Goal: Task Accomplishment & Management: Manage account settings

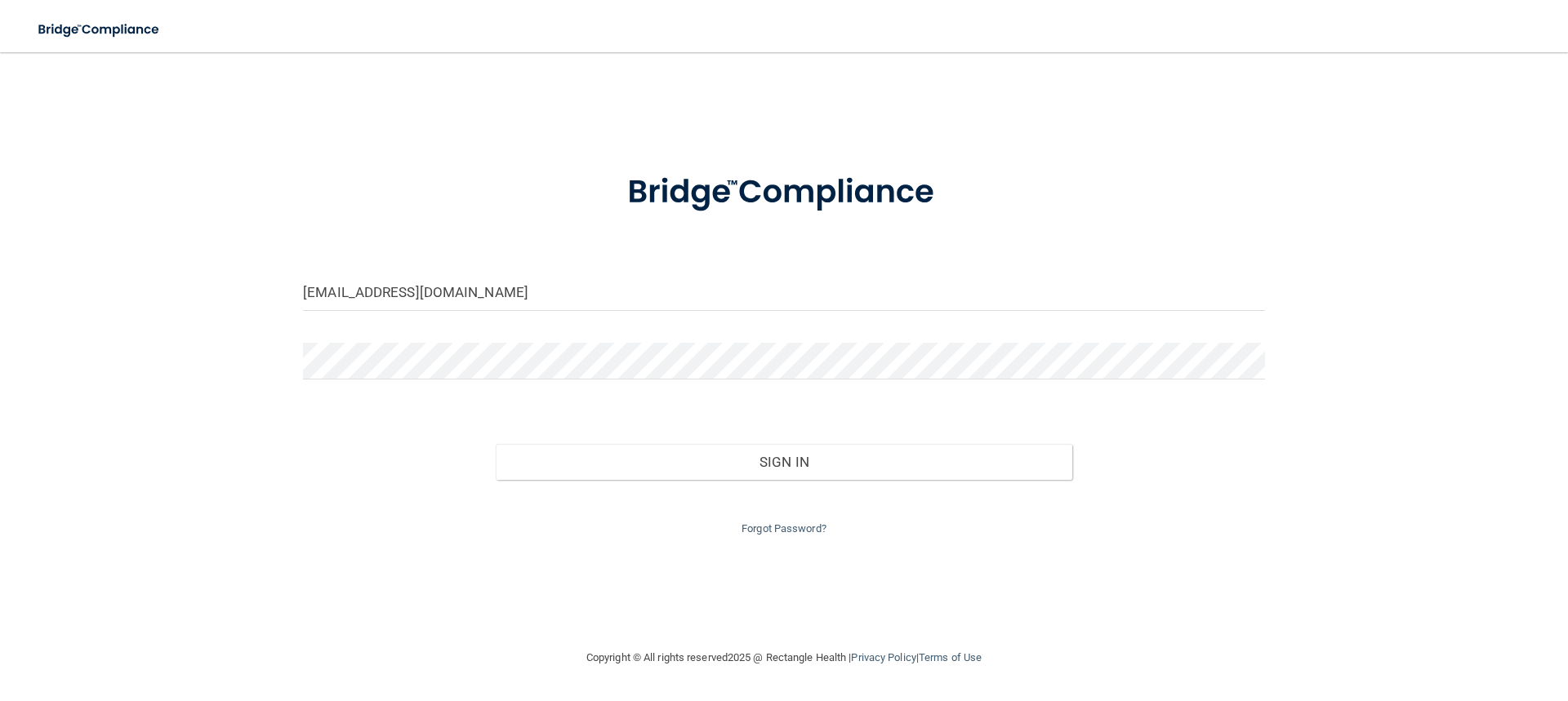
click at [495, 444] on button "Sign In" at bounding box center [784, 462] width 577 height 36
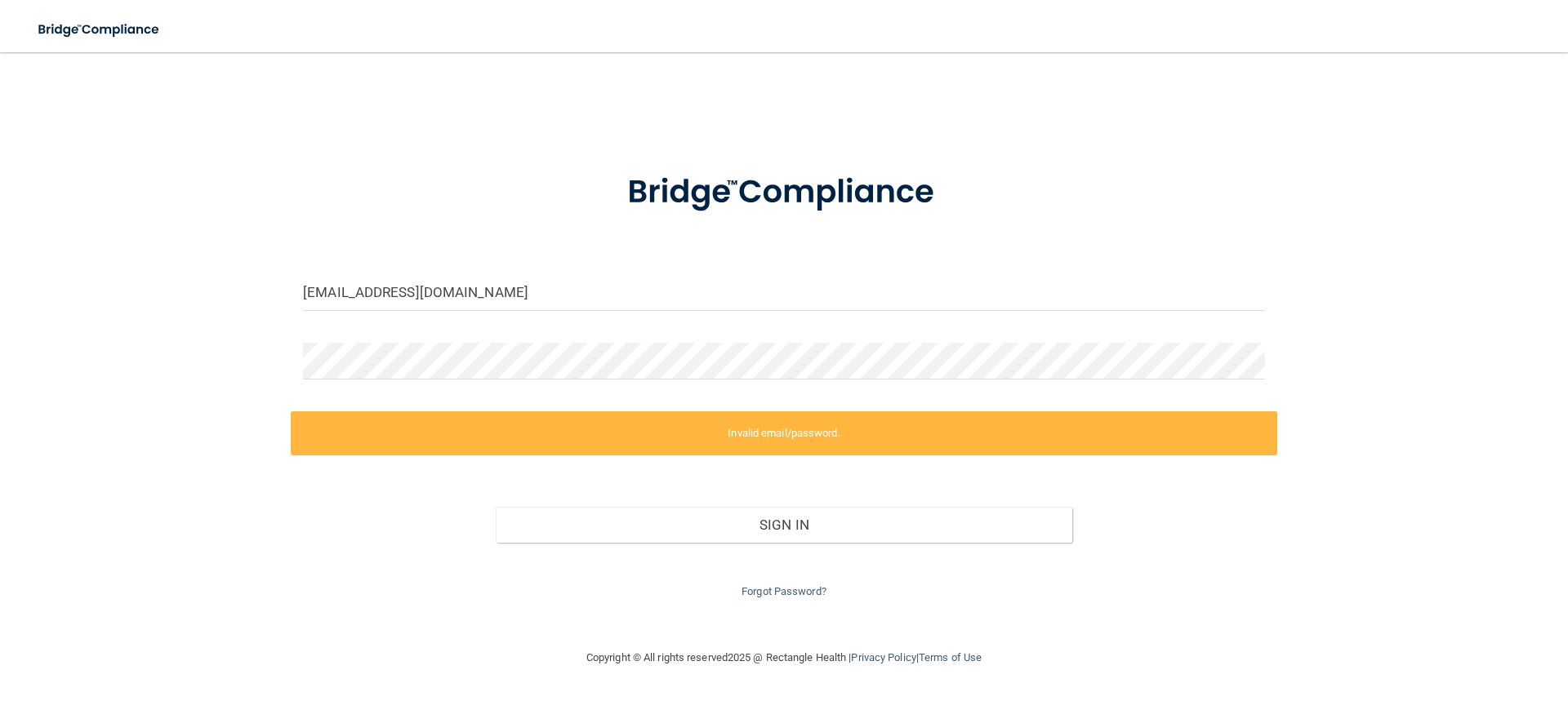
click at [217, 382] on div "[EMAIL_ADDRESS][DOMAIN_NAME] Invalid email/password. You don't have permission …" at bounding box center [784, 350] width 1503 height 563
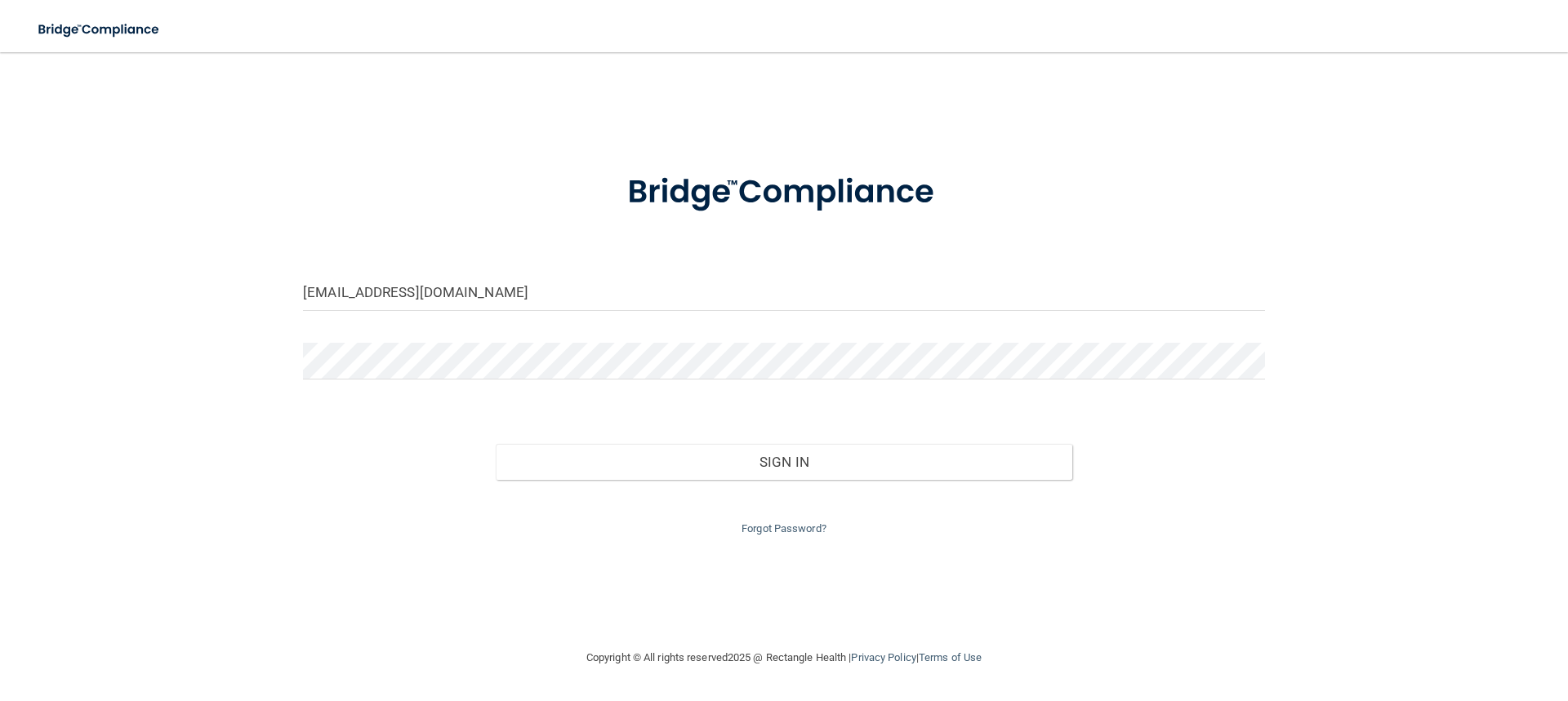
click at [495, 444] on button "Sign In" at bounding box center [784, 462] width 577 height 36
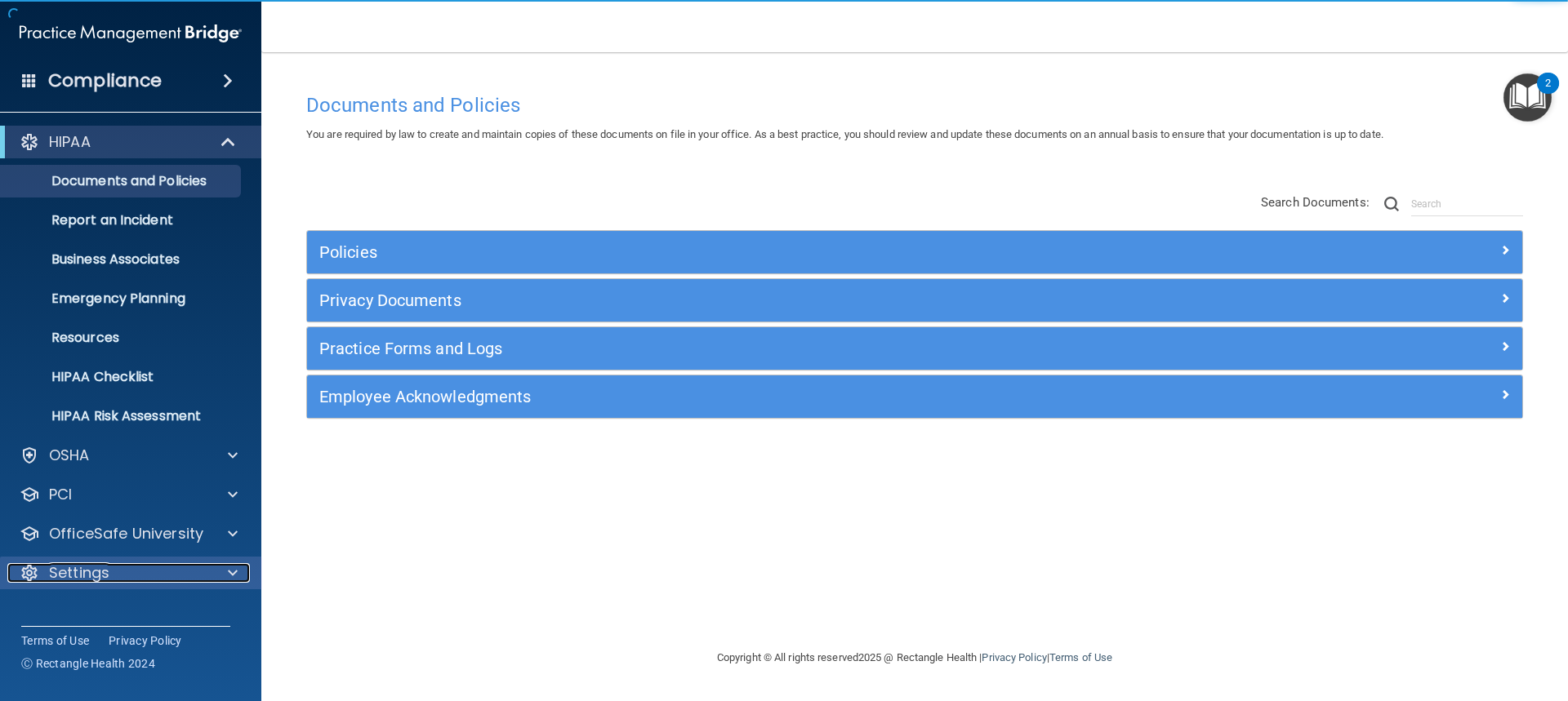
click at [90, 574] on p "Settings" at bounding box center [79, 573] width 60 height 20
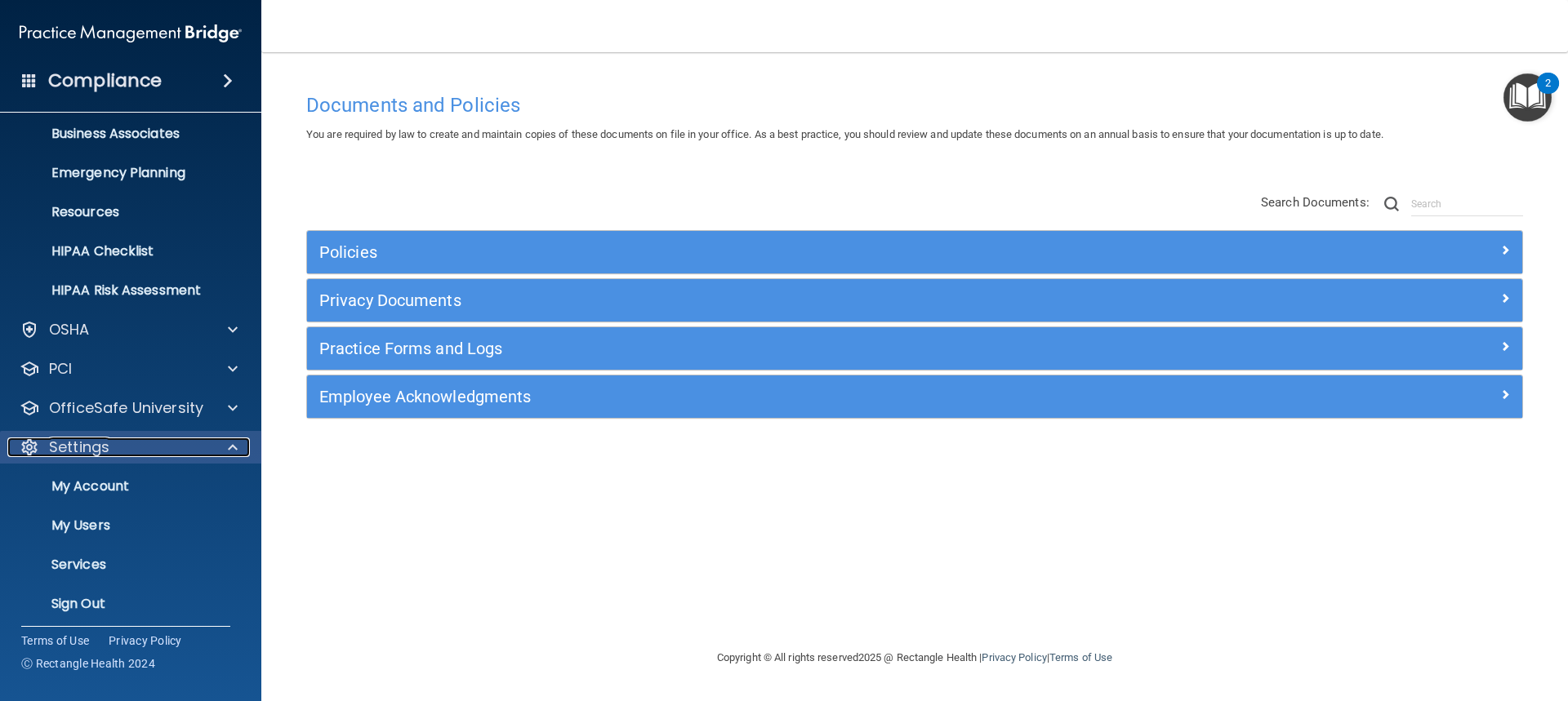
scroll to position [133, 0]
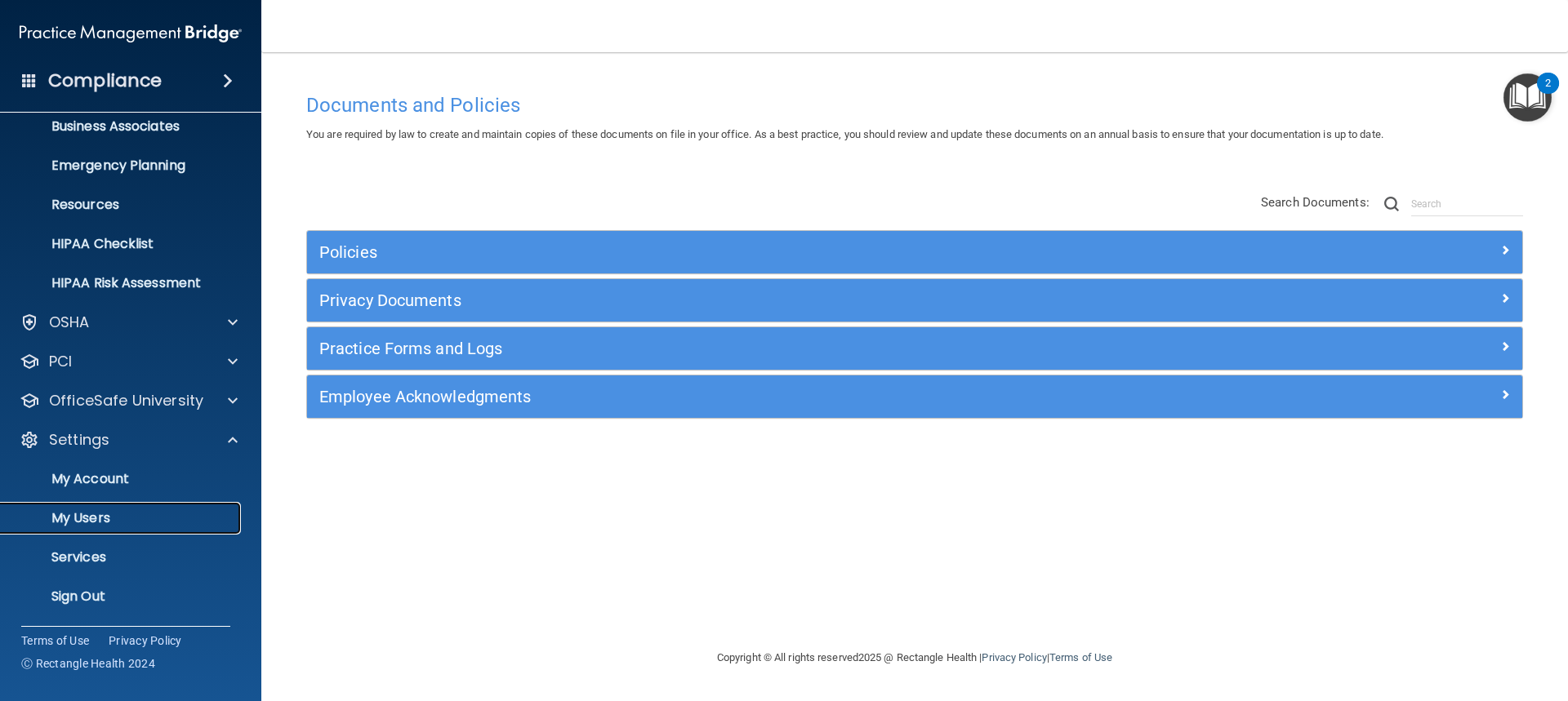
click at [88, 525] on p "My Users" at bounding box center [122, 518] width 223 height 17
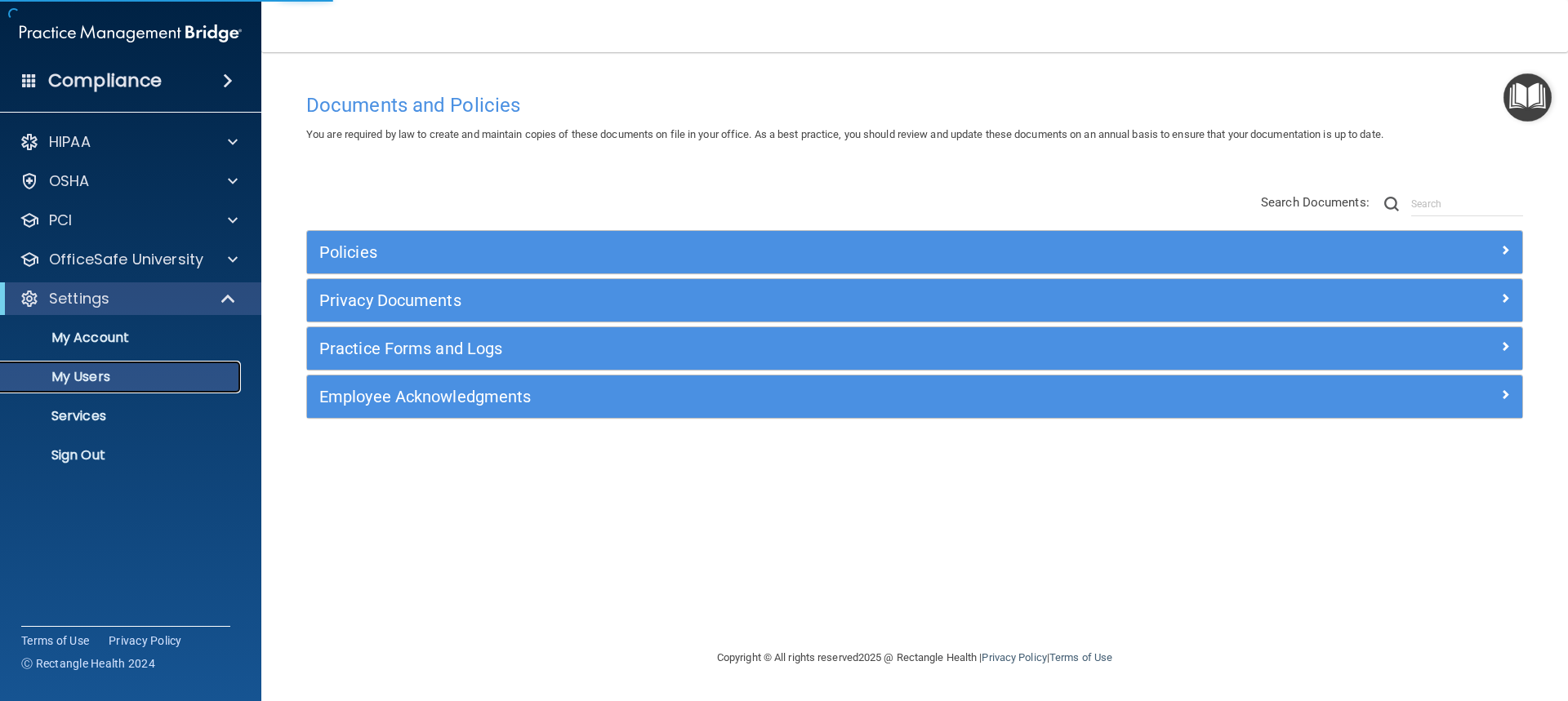
select select "20"
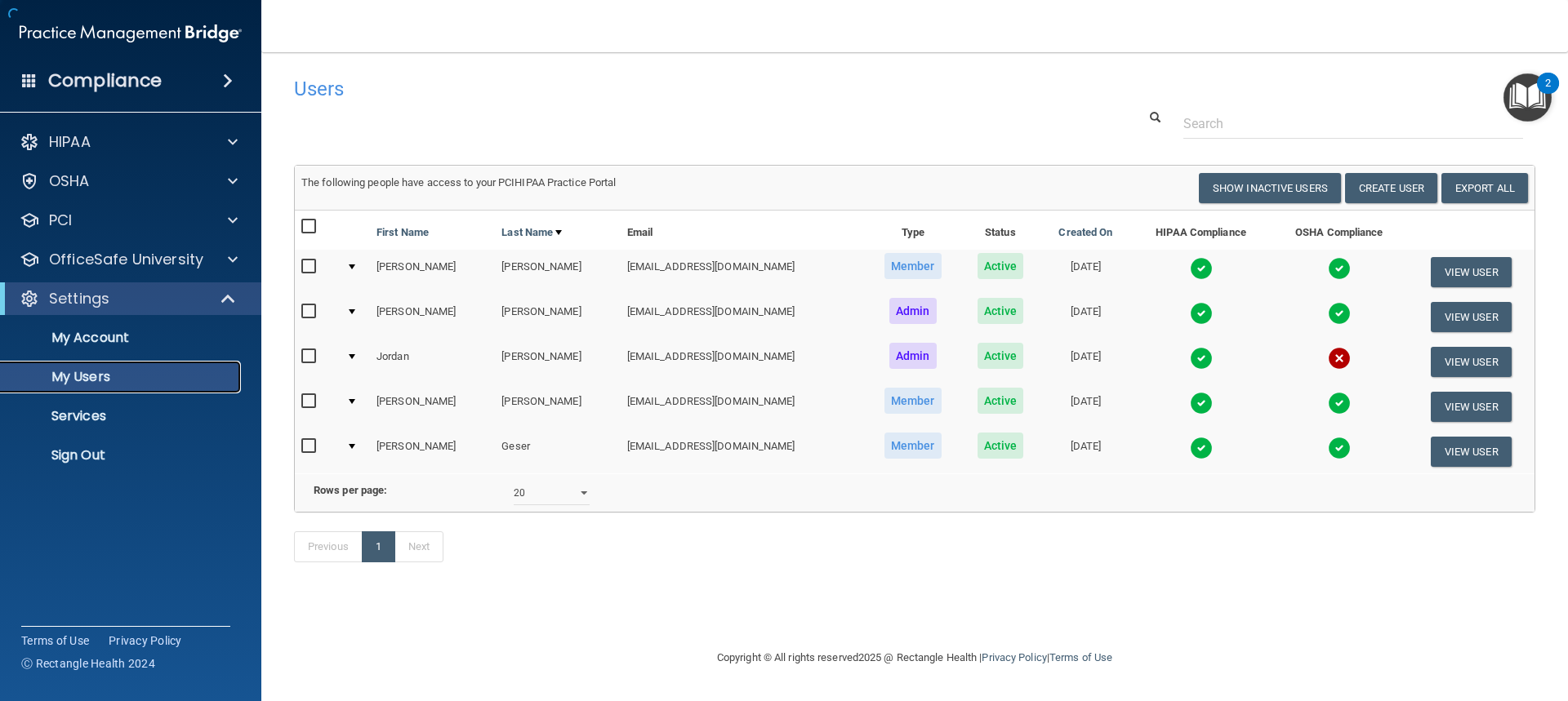
click at [88, 380] on p "My Users" at bounding box center [122, 378] width 223 height 17
click at [1389, 186] on button "Create User" at bounding box center [1391, 188] width 93 height 30
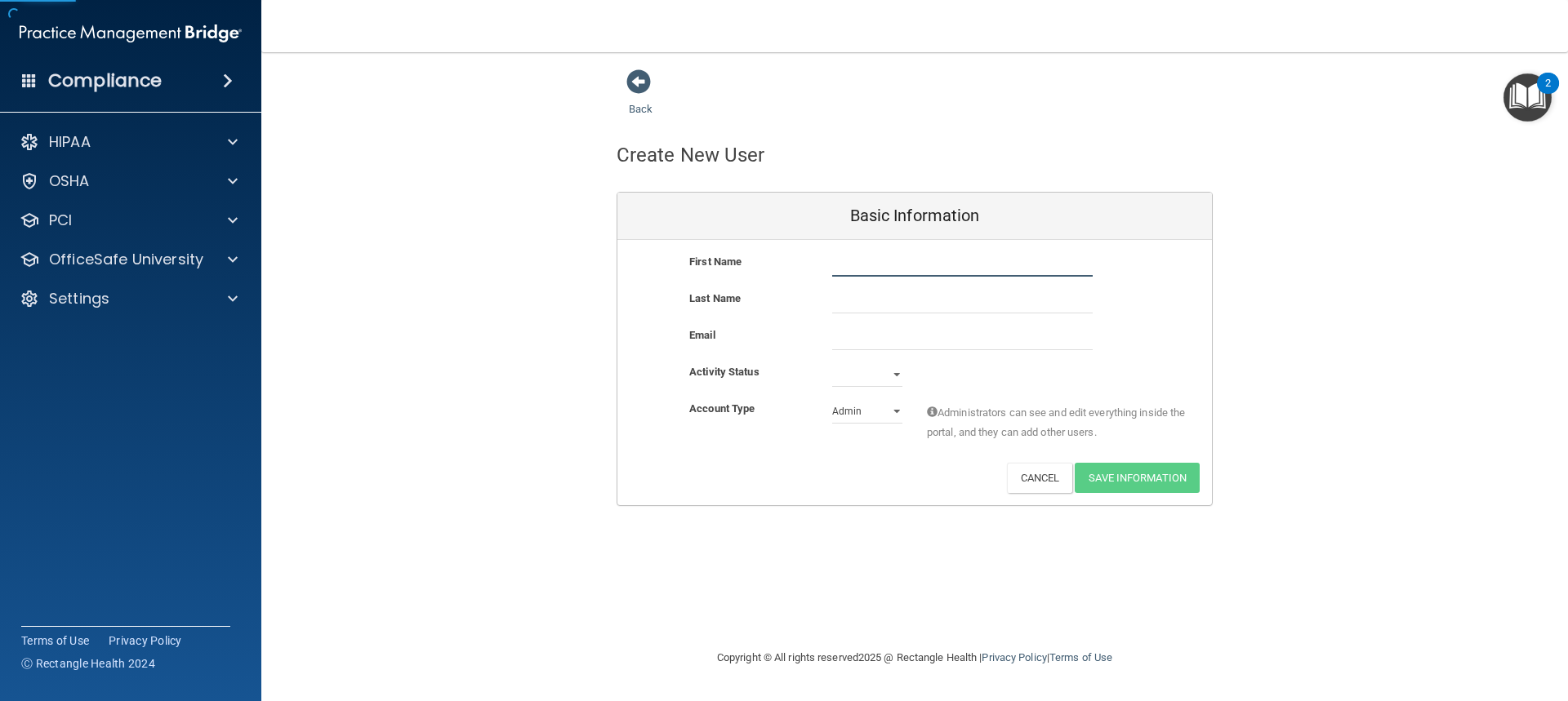
click at [860, 268] on input "text" at bounding box center [962, 264] width 260 height 24
type input "Maria"
type input "Bray"
click at [859, 338] on input "email" at bounding box center [962, 338] width 260 height 24
paste input "drbray@infinityeyecareofdenver.com"
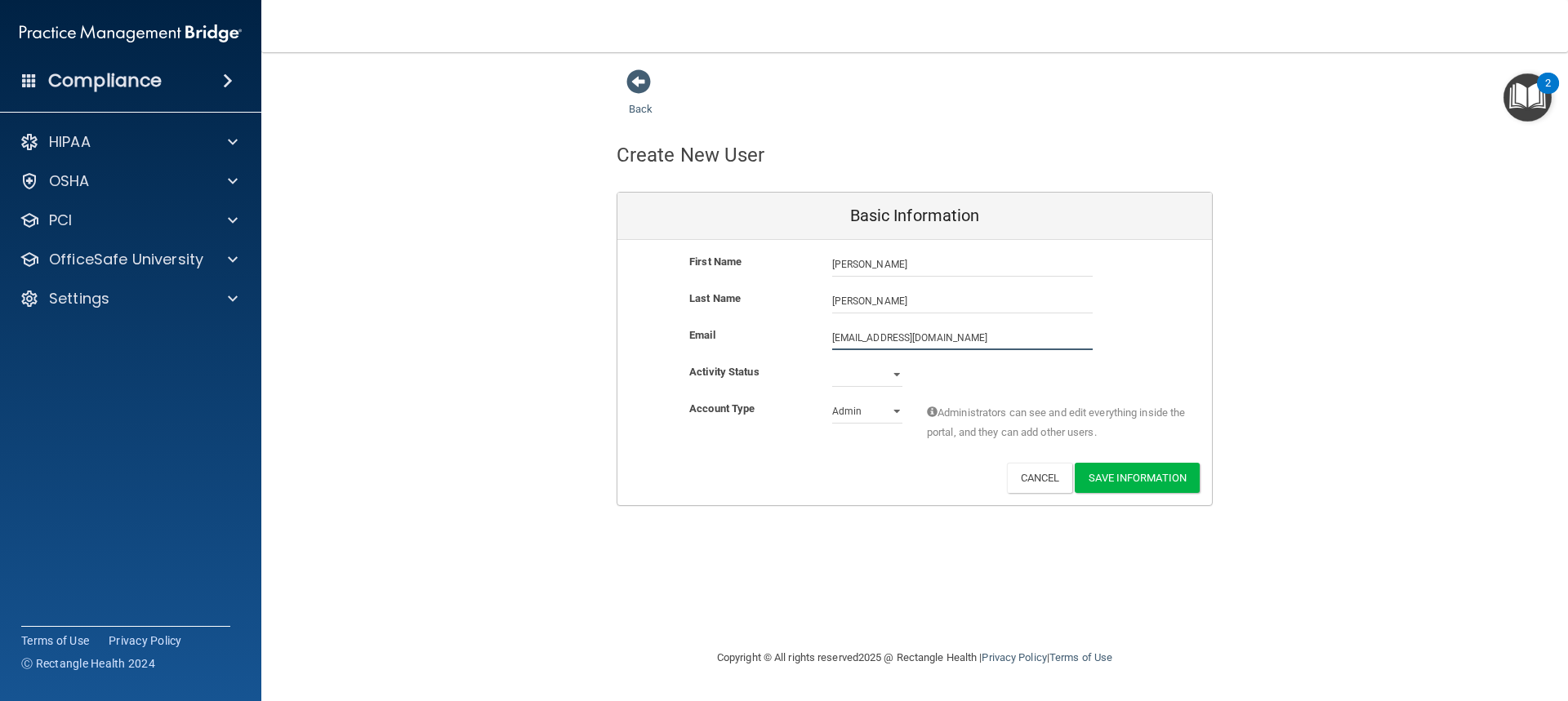
type input "drbray@infinityeyecareofdenver.com"
click at [862, 372] on select "Active Inactive" at bounding box center [867, 374] width 70 height 24
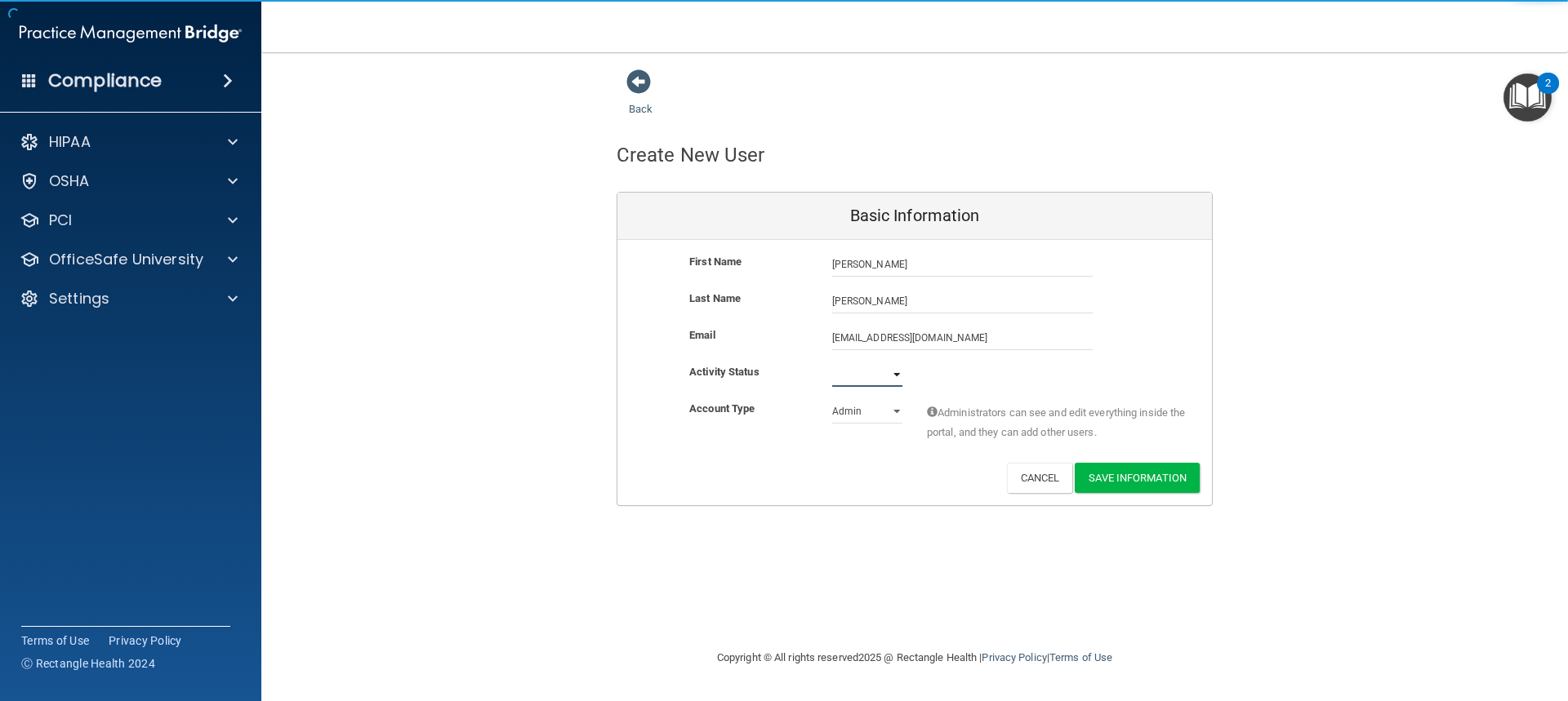
select select "active"
click at [832, 363] on select "Active Inactive" at bounding box center [867, 374] width 70 height 24
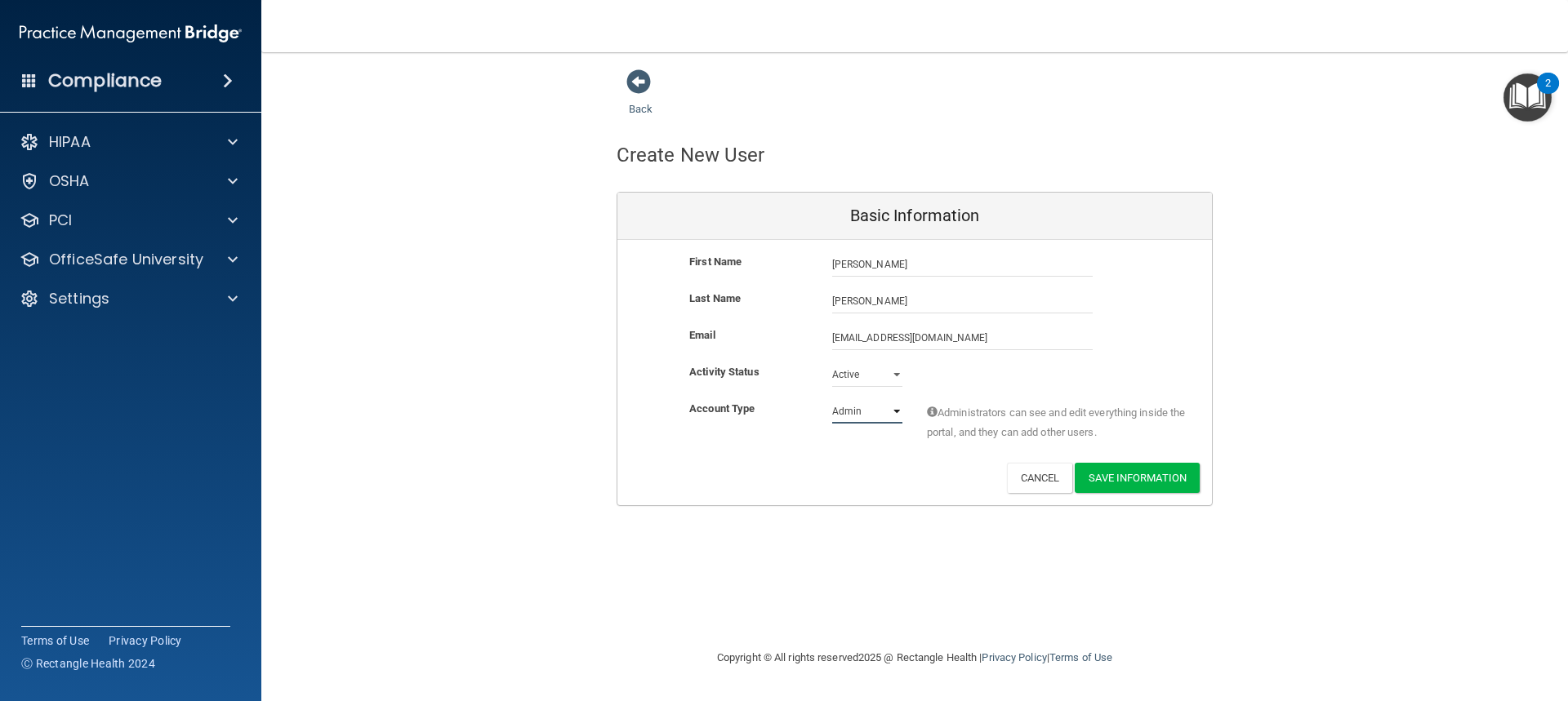
click at [862, 412] on select "Admin Member" at bounding box center [867, 411] width 70 height 24
select select "practice_member"
click at [832, 399] on select "Admin Member" at bounding box center [867, 411] width 70 height 24
click at [1120, 471] on button "Save Information" at bounding box center [1138, 478] width 125 height 30
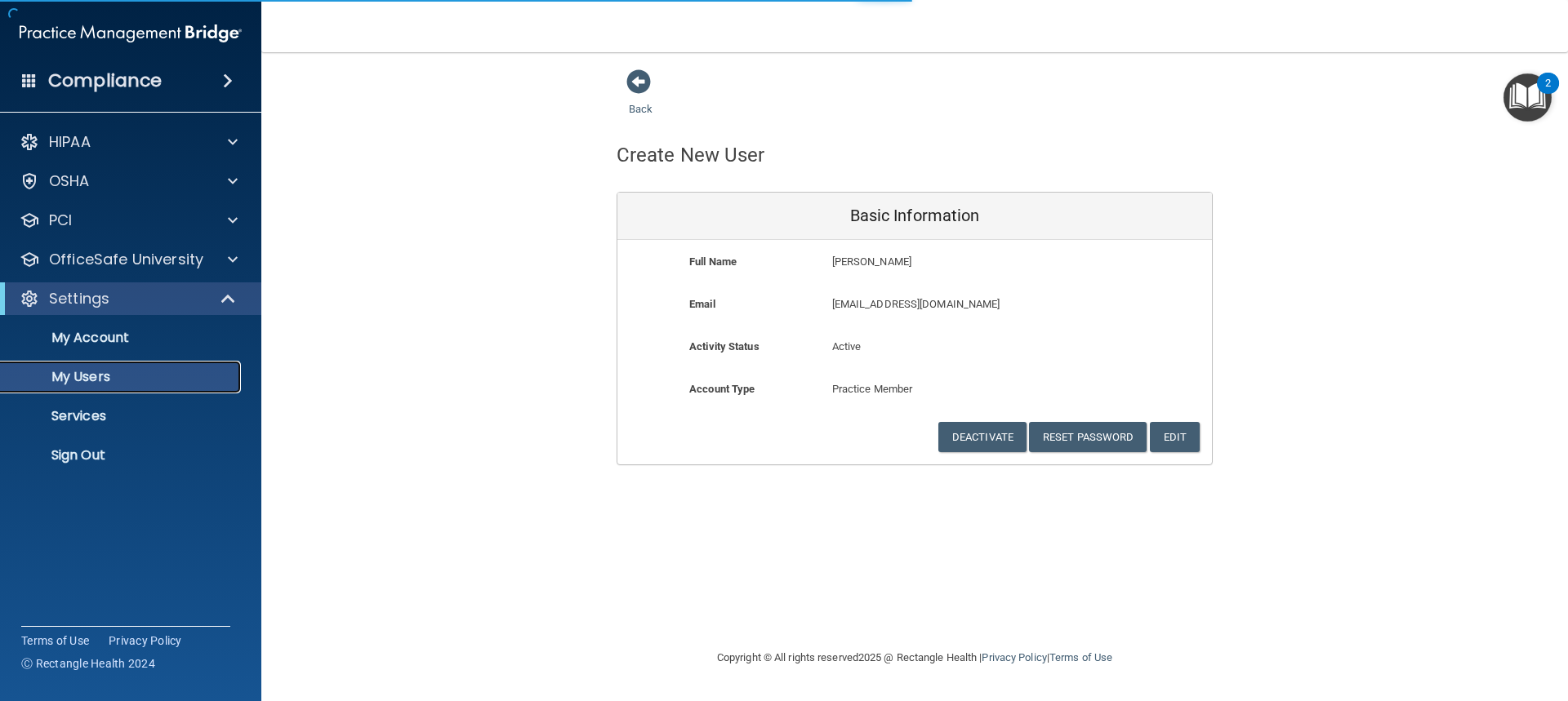
click at [125, 380] on p "My Users" at bounding box center [122, 378] width 223 height 17
select select "20"
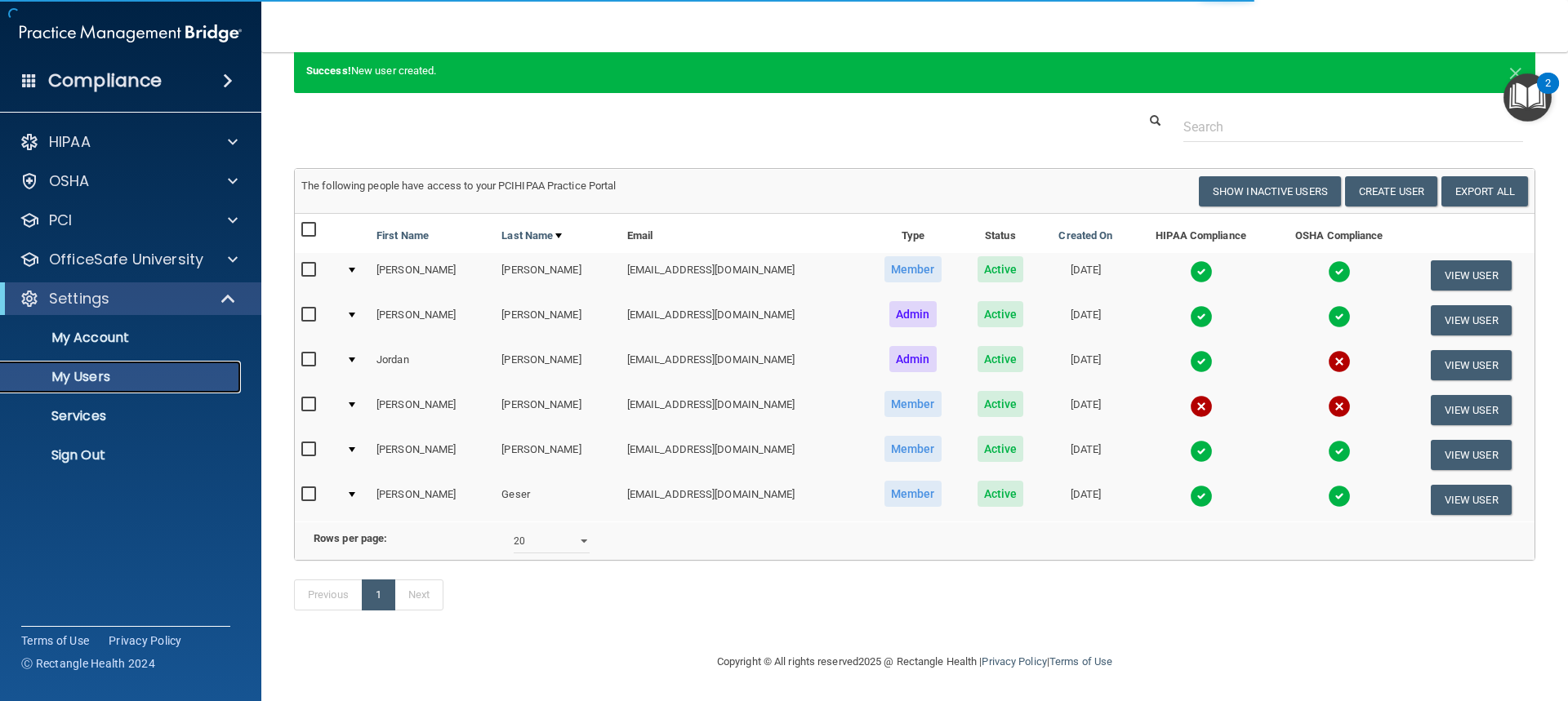
scroll to position [21, 0]
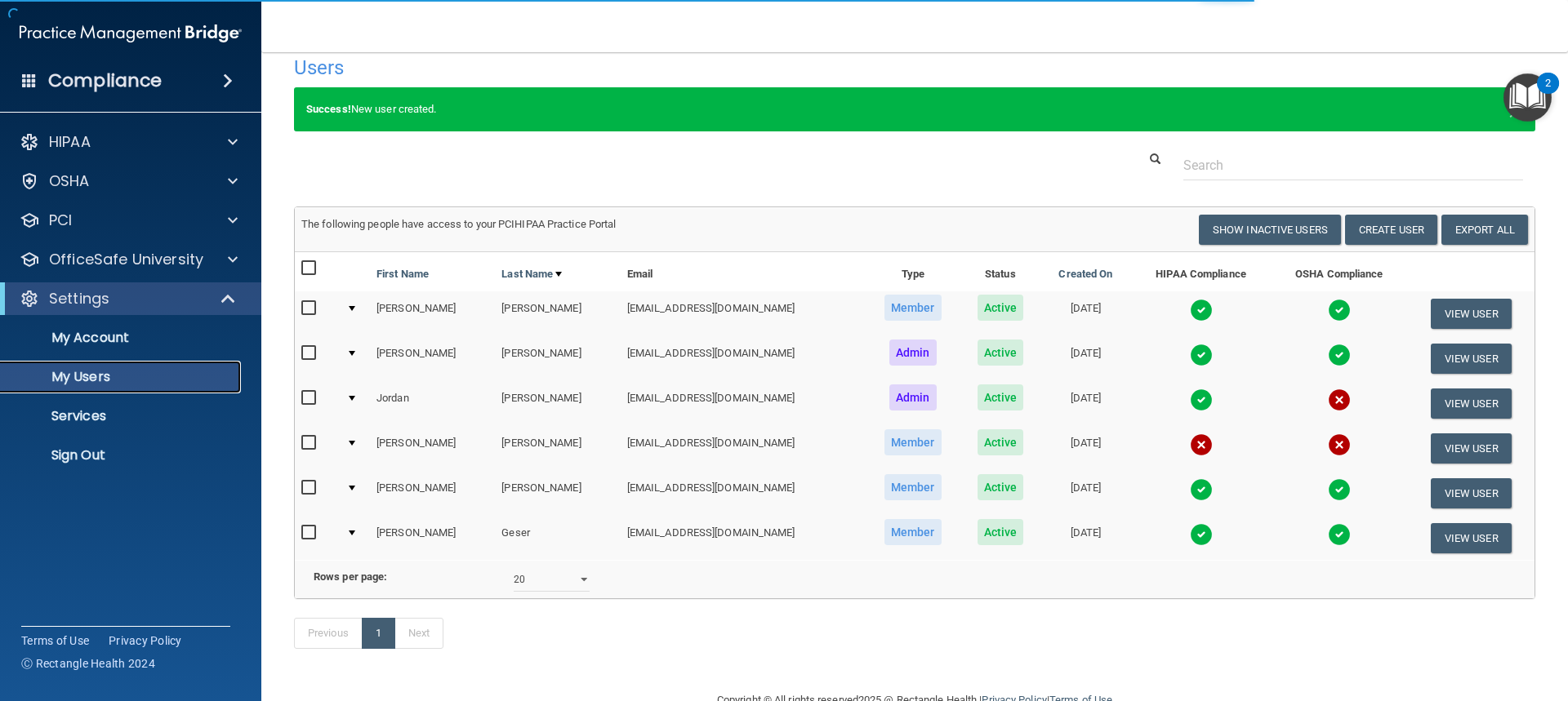
select select "20"
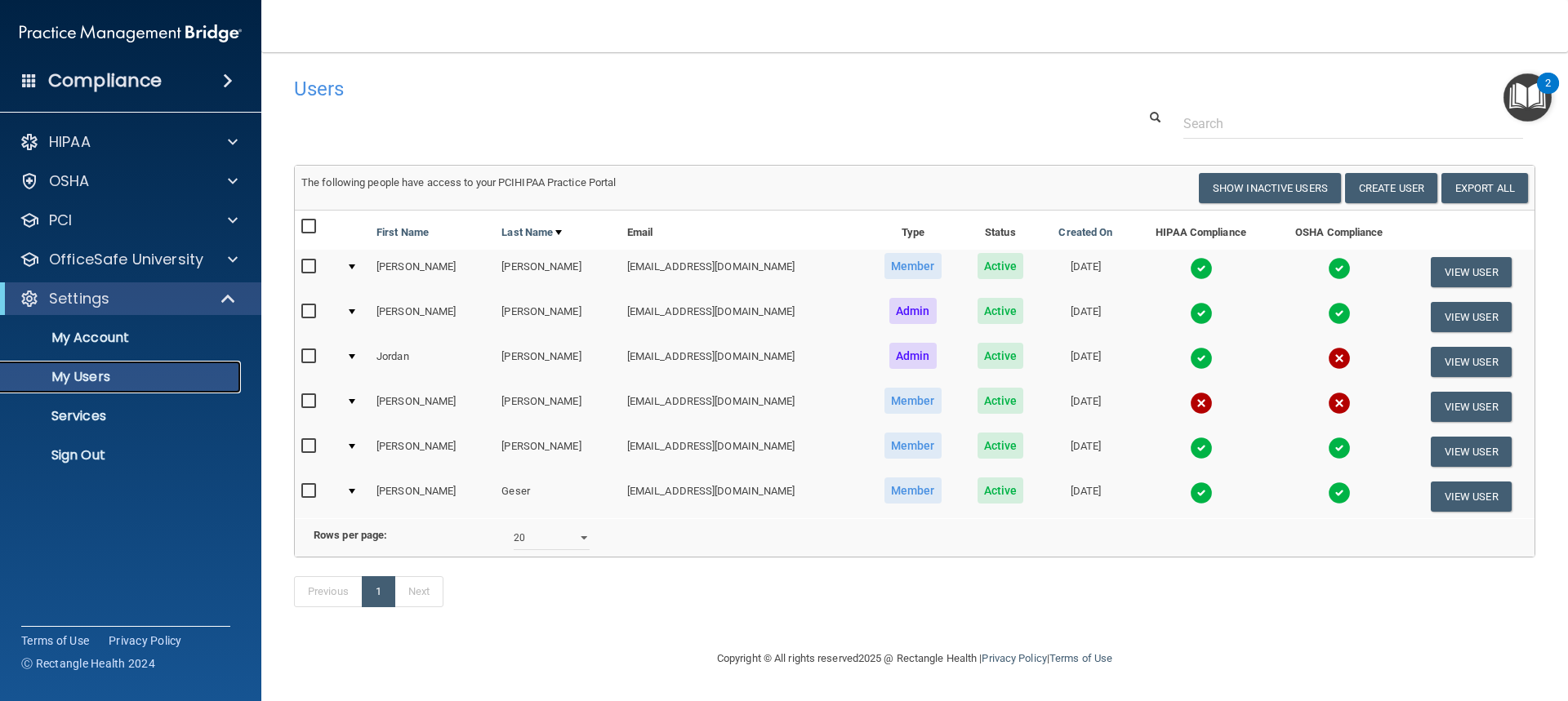
scroll to position [0, 0]
drag, startPoint x: 1458, startPoint y: 408, endPoint x: 1396, endPoint y: 415, distance: 62.4
click at [1458, 408] on button "View User" at bounding box center [1471, 407] width 81 height 30
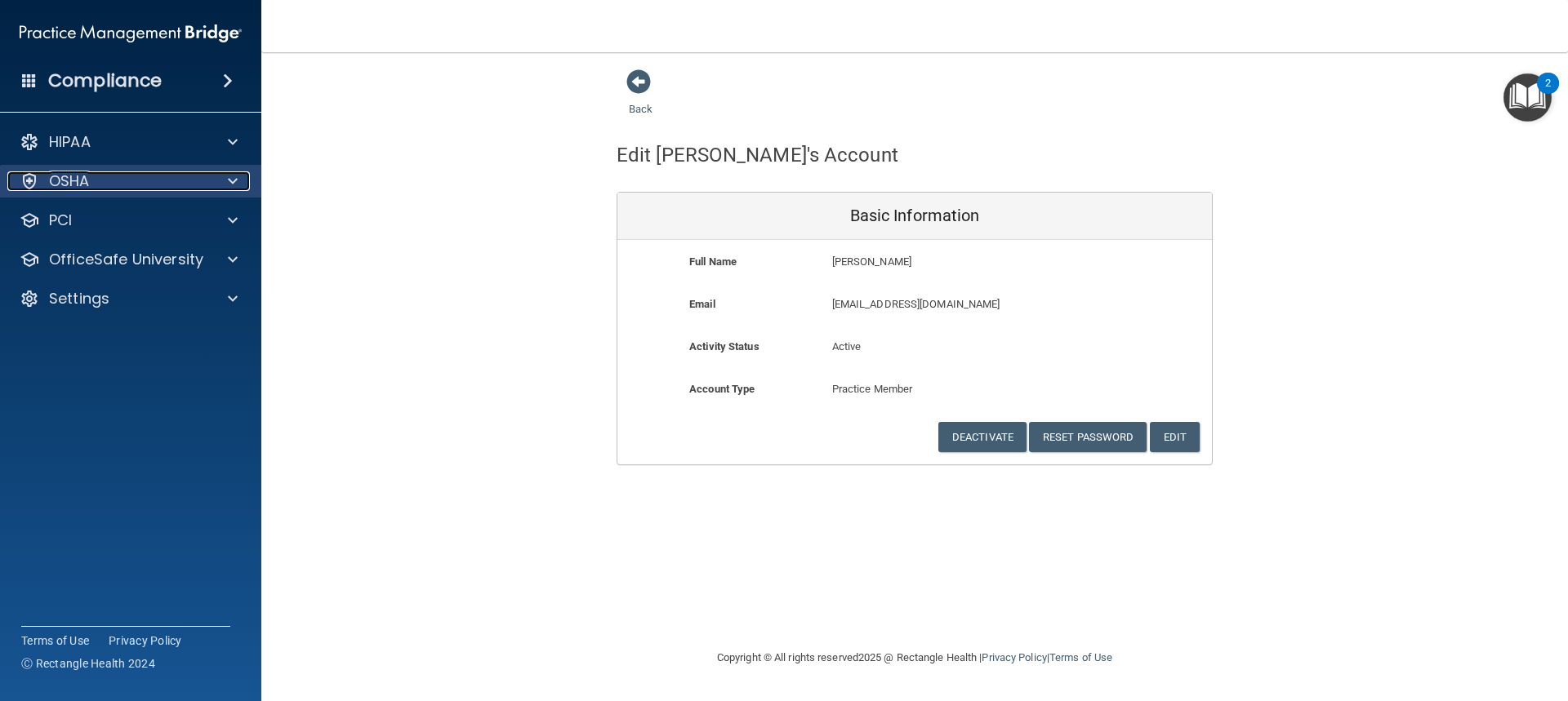
click at [98, 183] on div "OSHA" at bounding box center [108, 182] width 203 height 20
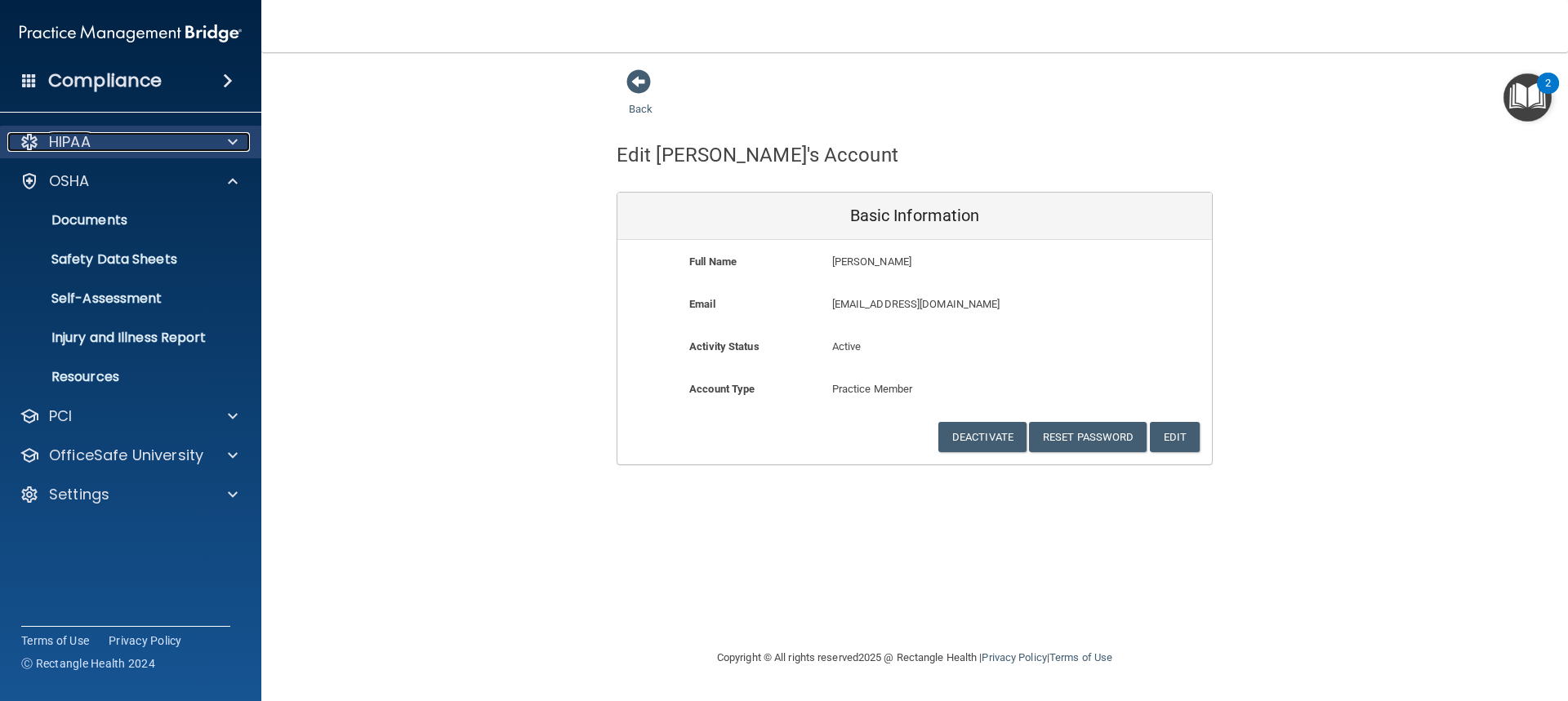
click at [106, 138] on div "HIPAA" at bounding box center [108, 143] width 203 height 20
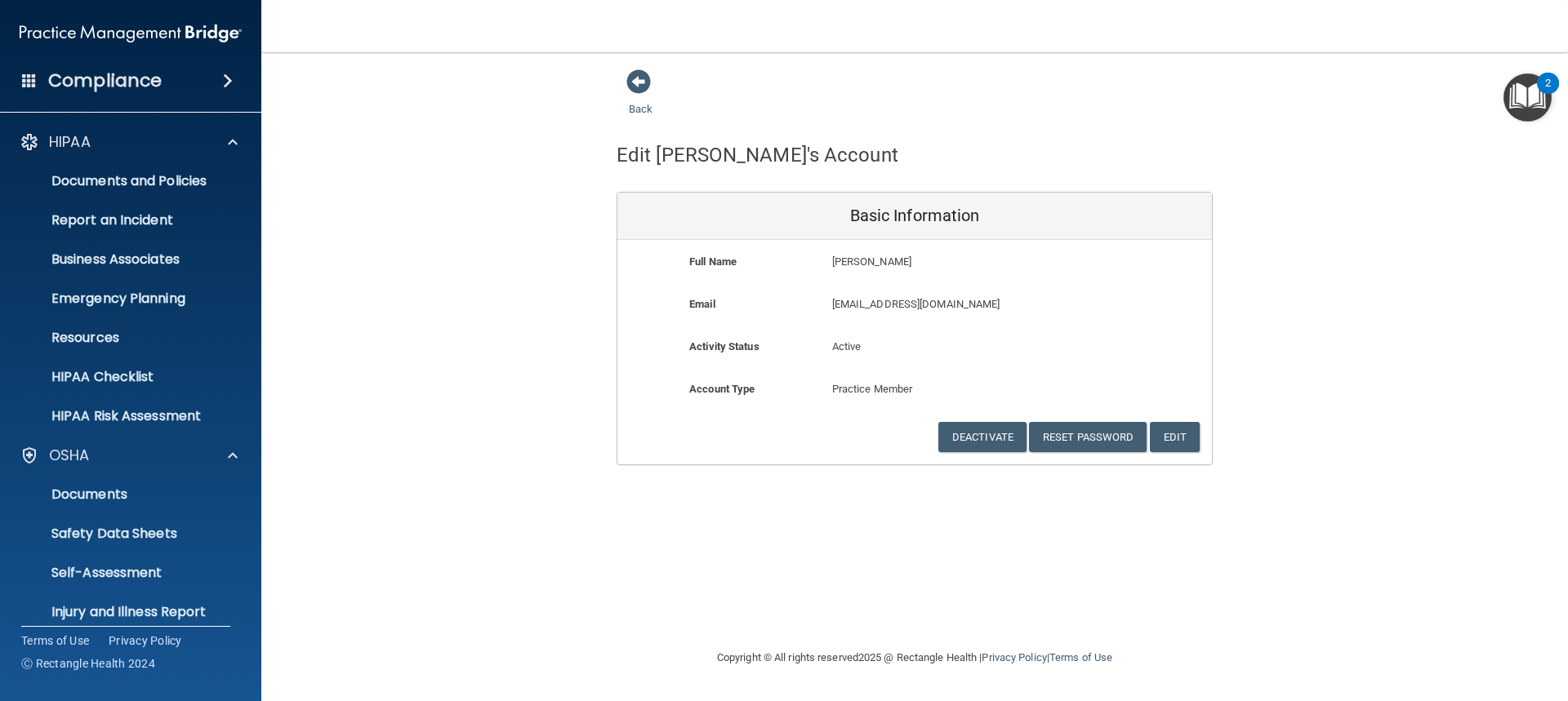
click at [103, 93] on h4 "Compliance" at bounding box center [105, 80] width 113 height 23
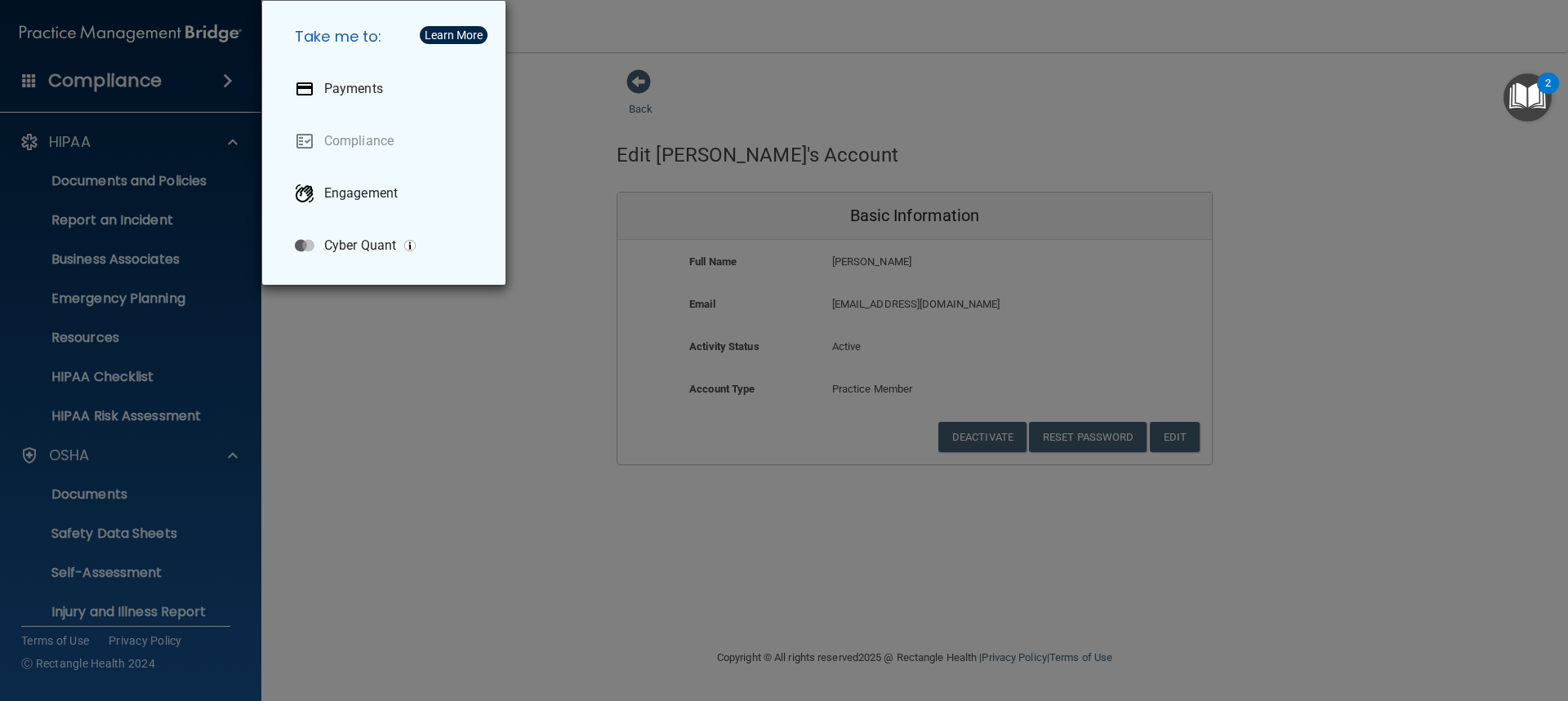
click at [358, 388] on div "Take me to: Payments Compliance Engagement Cyber Quant" at bounding box center [784, 350] width 1568 height 701
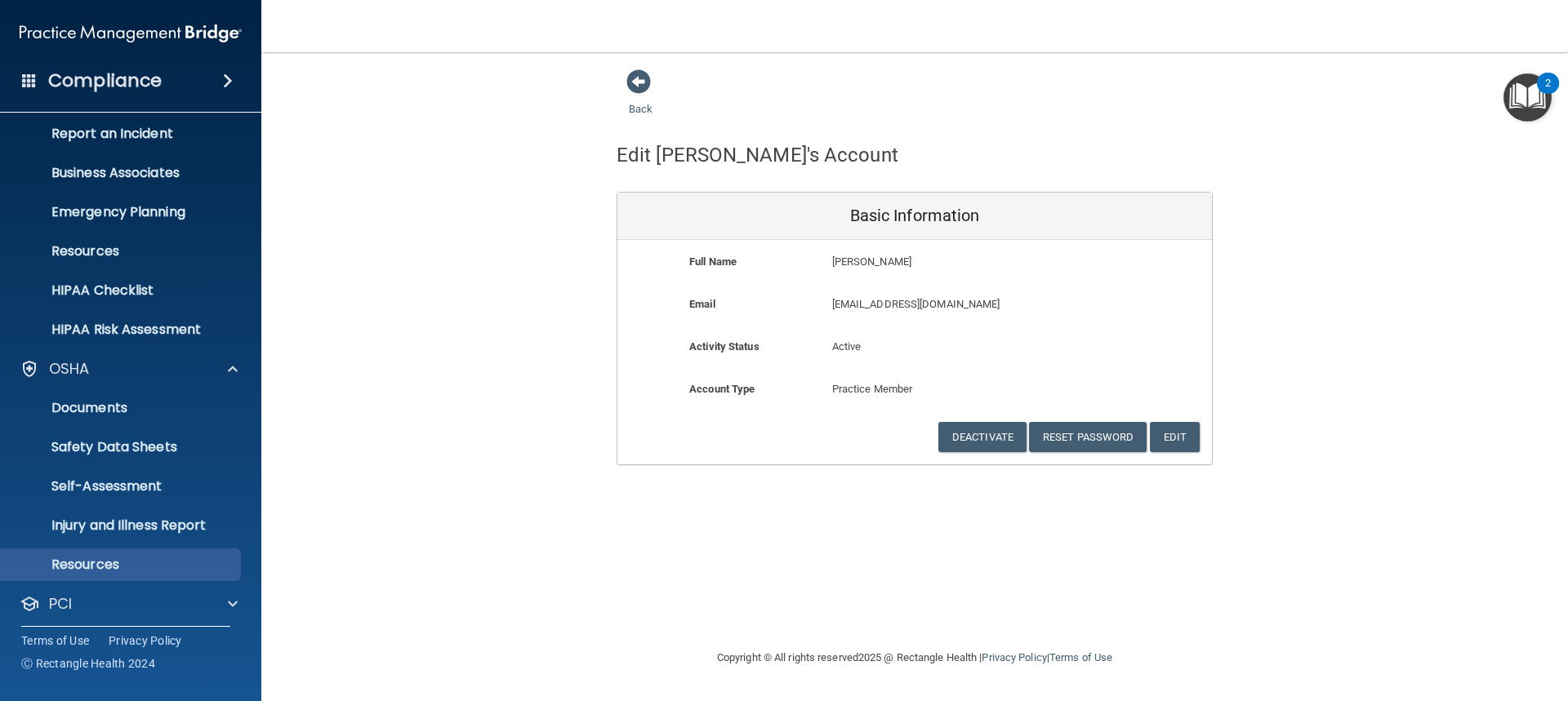
scroll to position [173, 0]
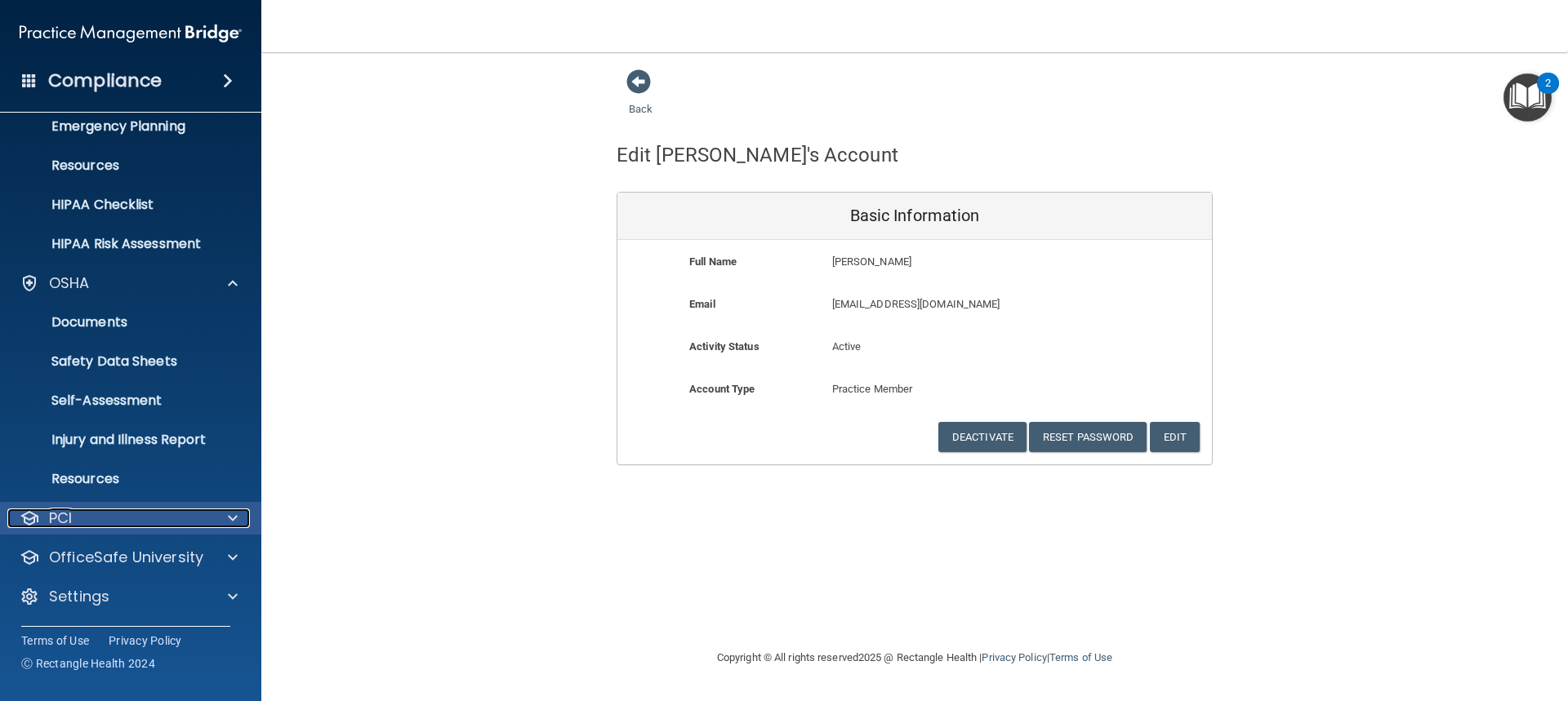
click at [155, 514] on div "PCI" at bounding box center [108, 518] width 203 height 20
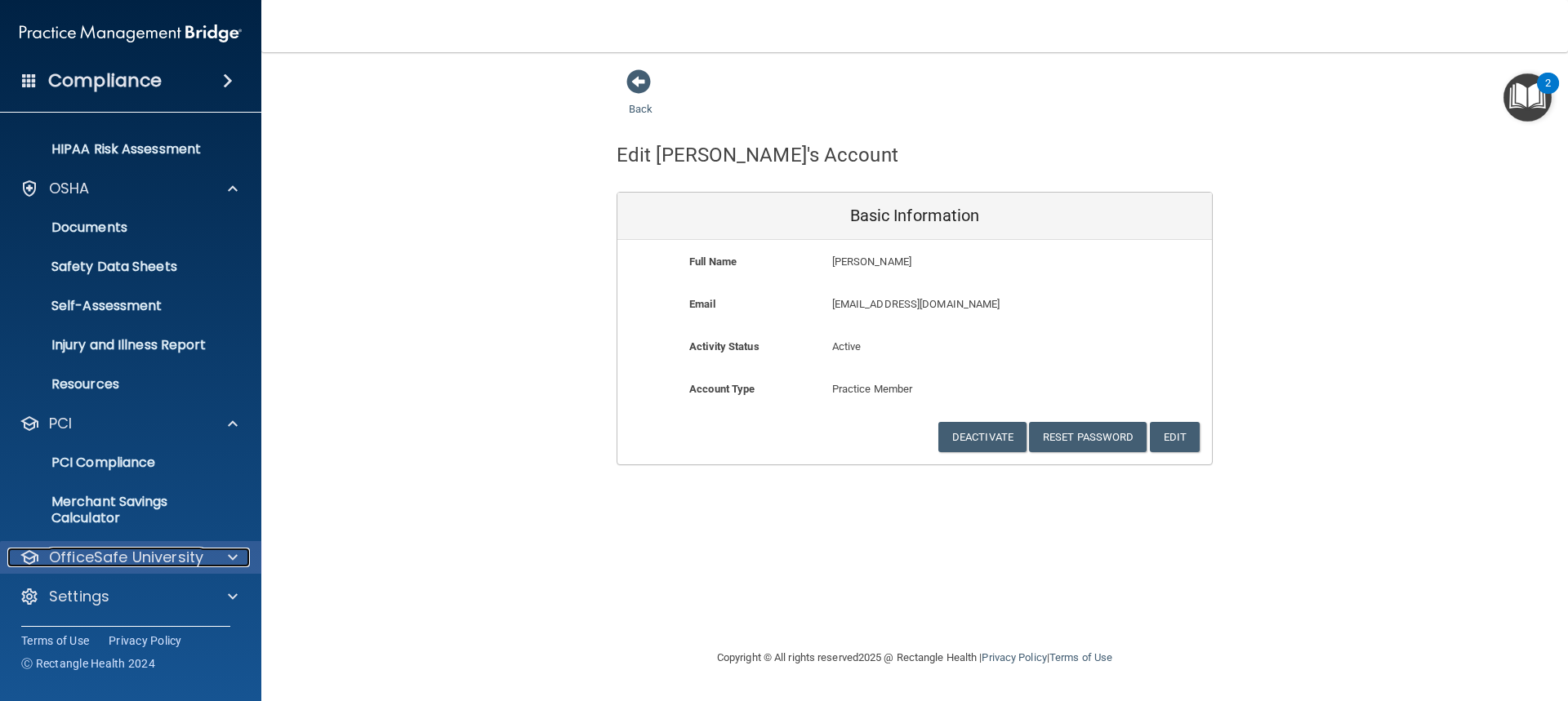
click at [144, 558] on p "OfficeSafe University" at bounding box center [126, 558] width 154 height 20
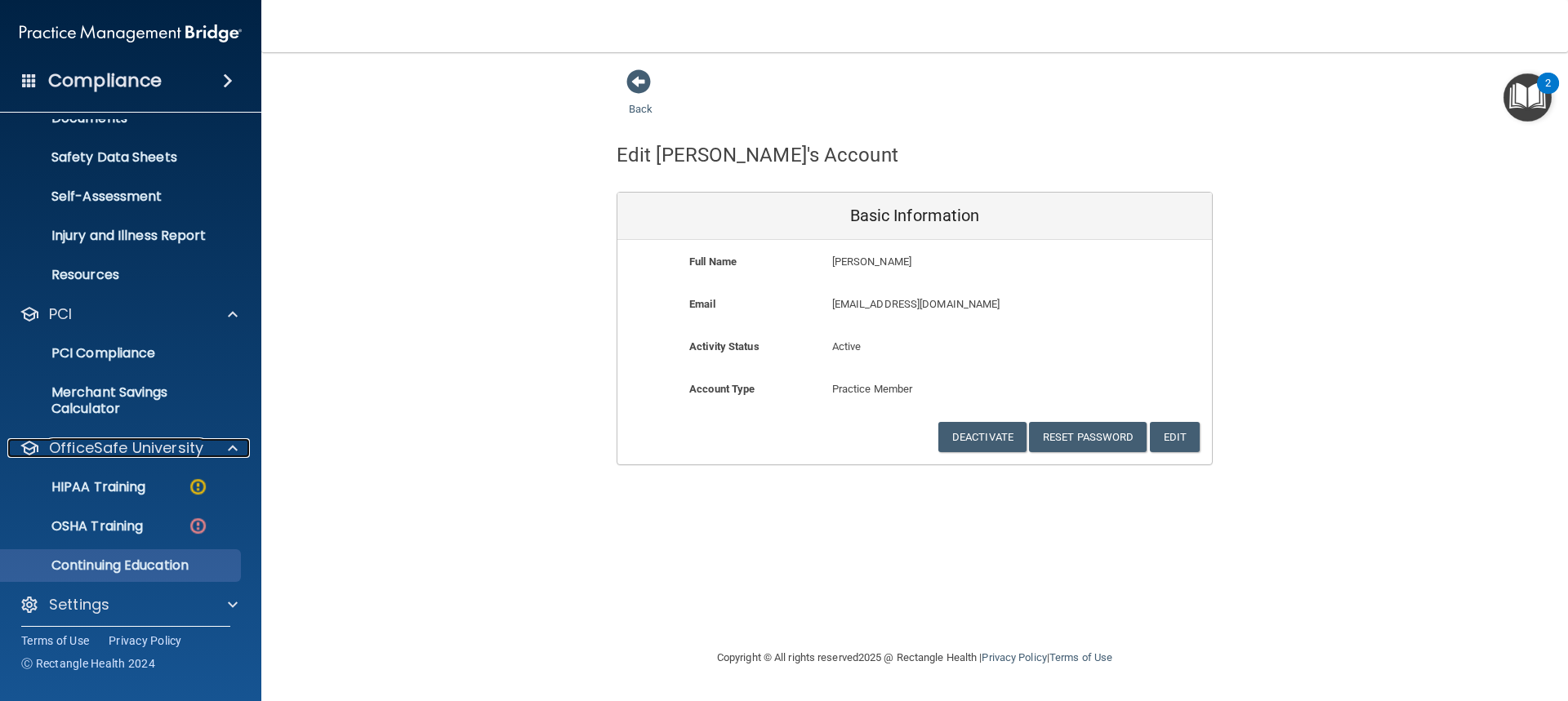
scroll to position [384, 0]
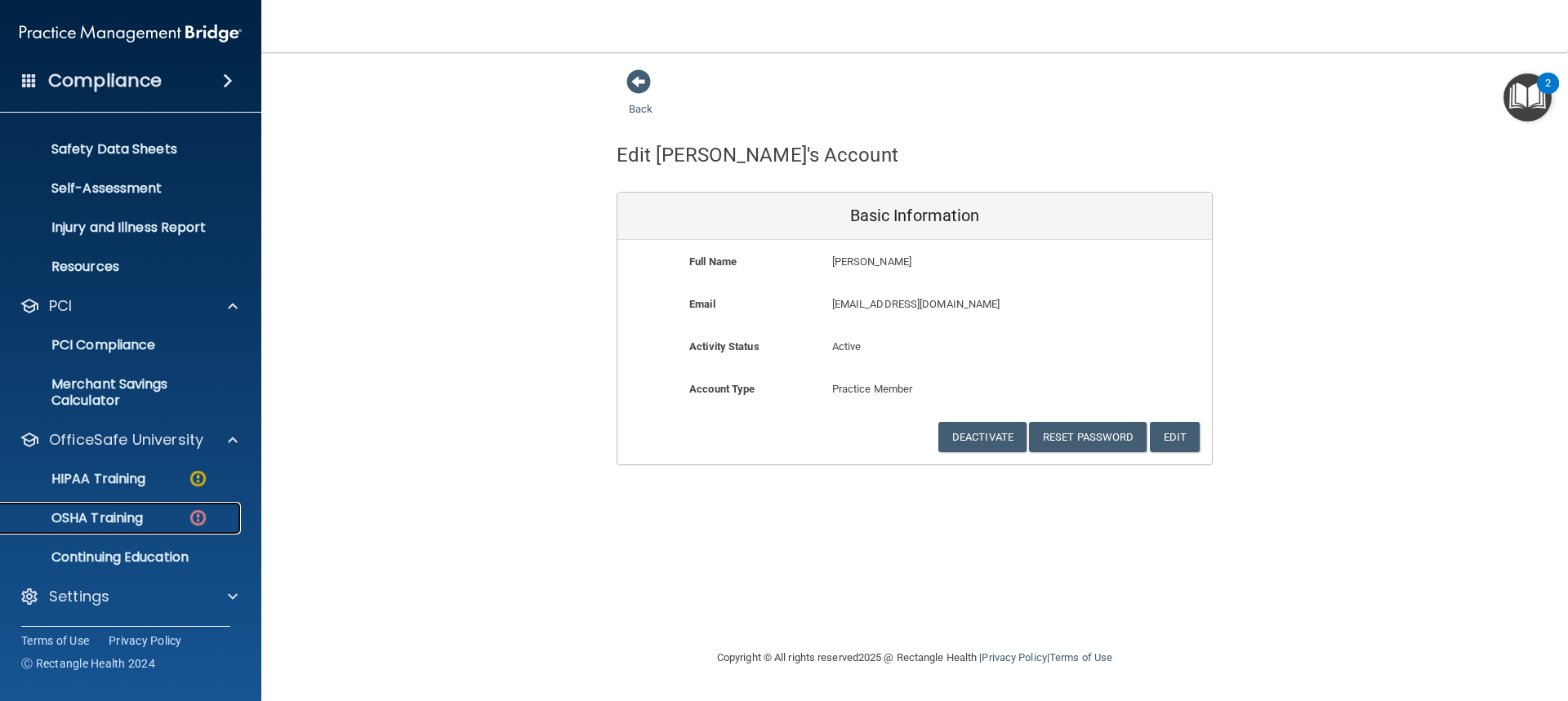
click at [119, 510] on p "OSHA Training" at bounding box center [77, 518] width 133 height 17
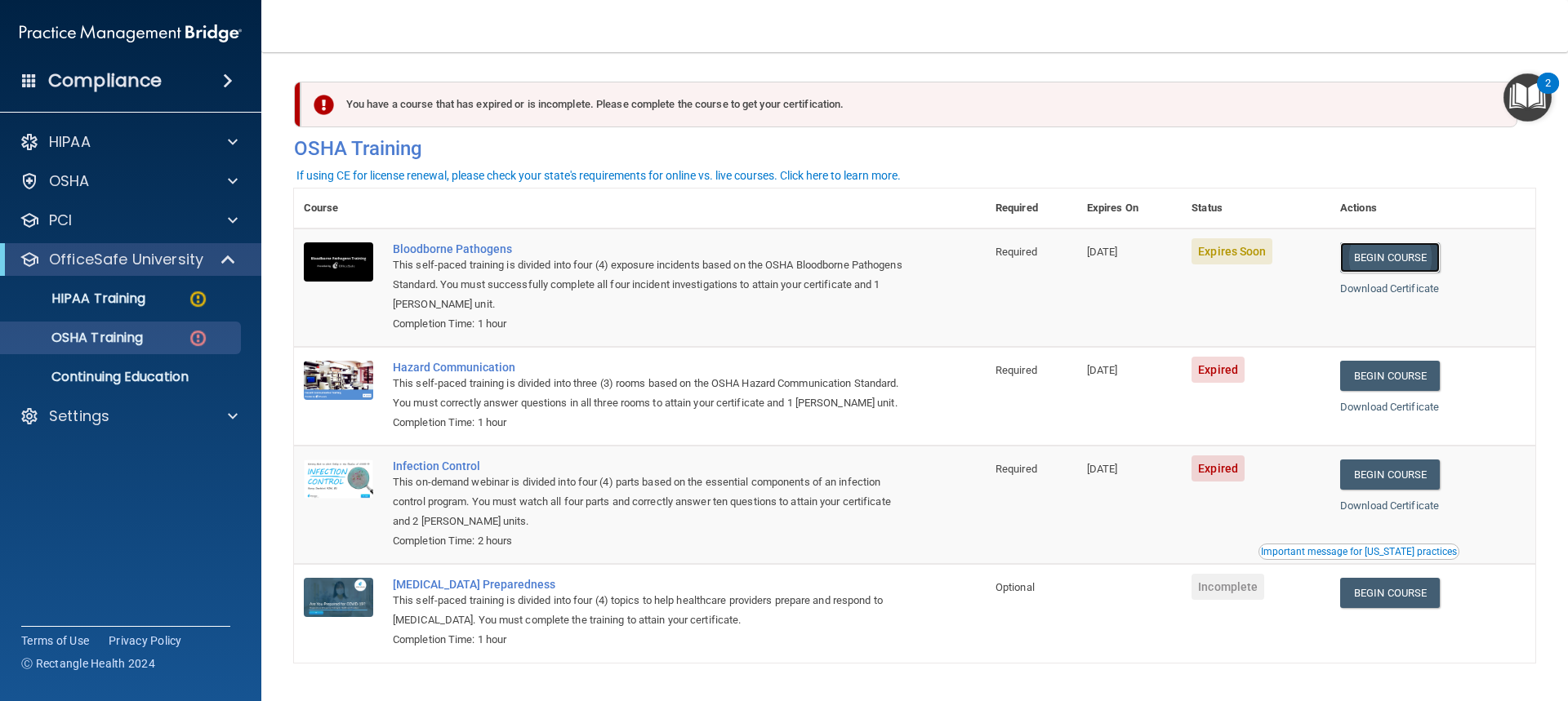
click at [1404, 253] on link "Begin Course" at bounding box center [1390, 258] width 99 height 30
